Goal: Transaction & Acquisition: Purchase product/service

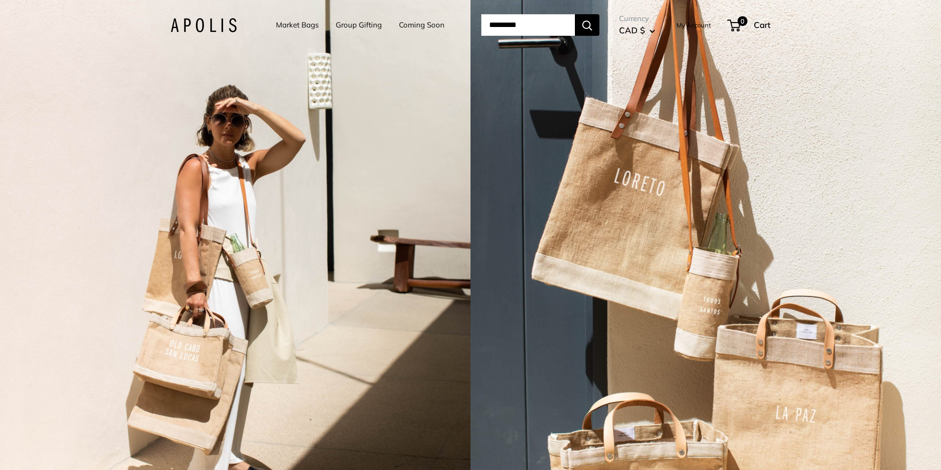
click at [355, 25] on link "Group Gifting" at bounding box center [359, 25] width 46 height 14
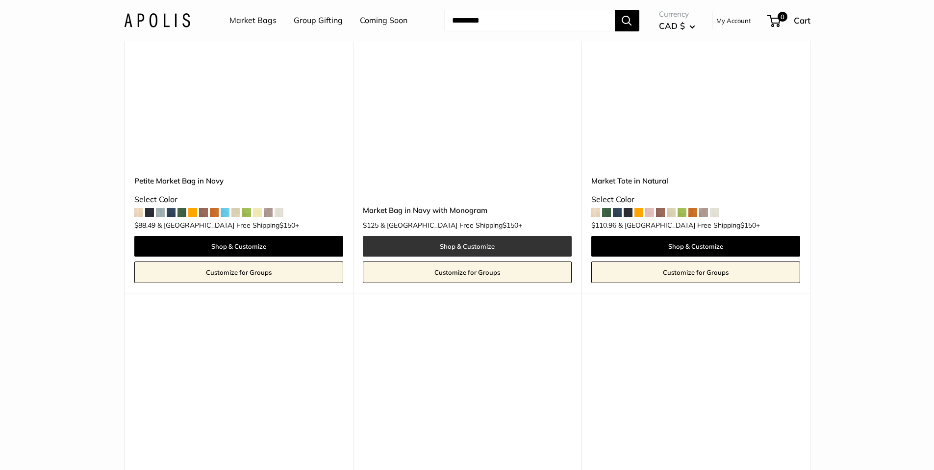
scroll to position [2582, 0]
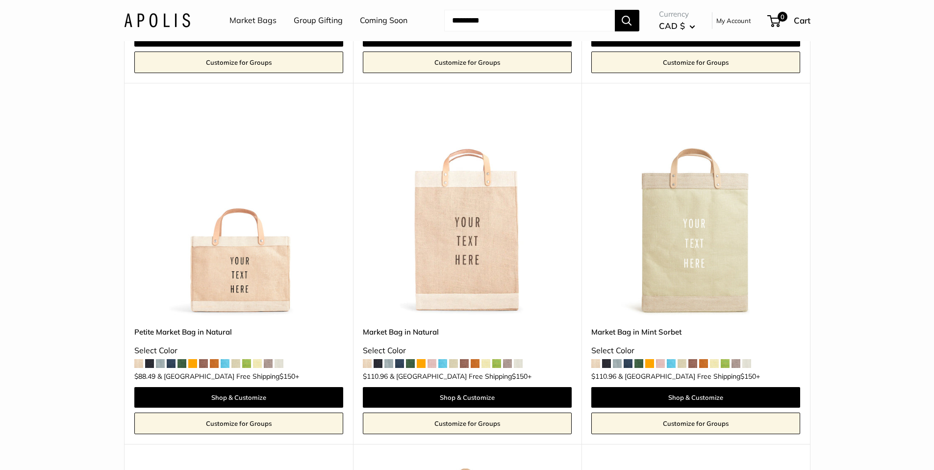
click at [382, 362] on div "Market Bag in Natural Select Color +" at bounding box center [467, 351] width 209 height 51
click at [377, 363] on span at bounding box center [378, 363] width 9 height 9
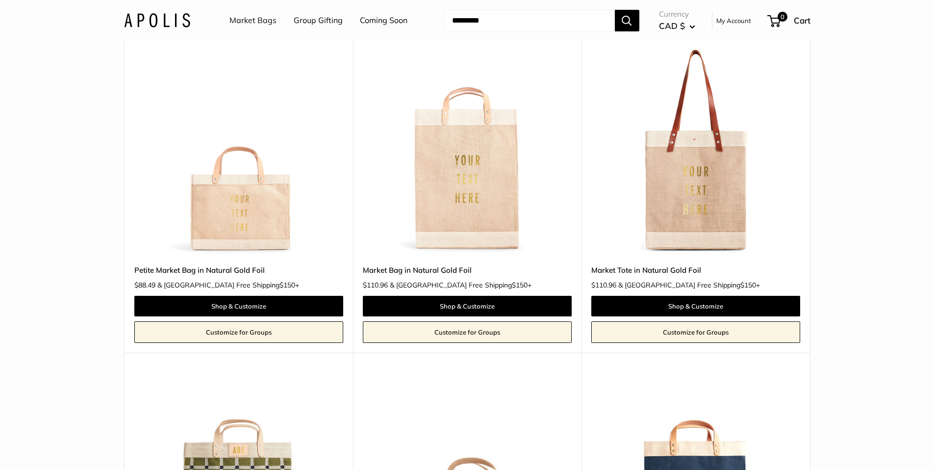
scroll to position [1395, 0]
